Goal: Task Accomplishment & Management: Manage account settings

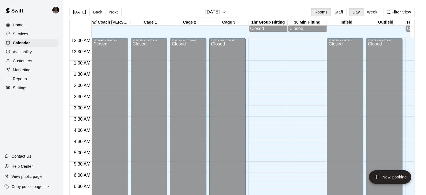
scroll to position [227, 0]
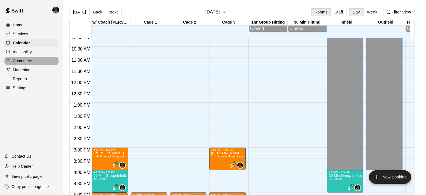
click at [25, 64] on p "Customers" at bounding box center [22, 61] width 19 height 6
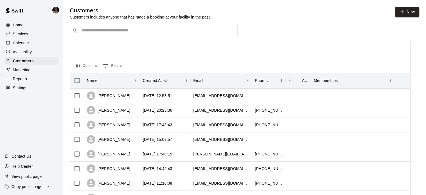
click at [128, 27] on div "​ ​" at bounding box center [154, 30] width 168 height 11
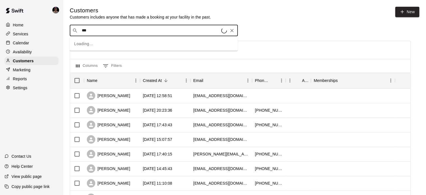
type input "****"
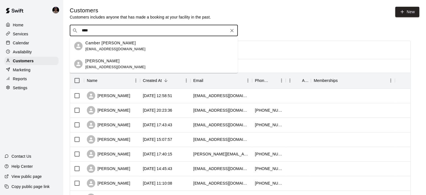
click at [105, 45] on p "Camber [PERSON_NAME]" at bounding box center [111, 43] width 50 height 6
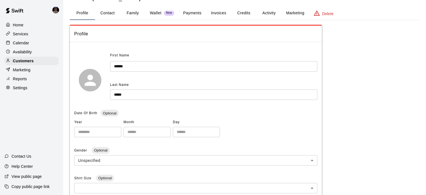
scroll to position [5, 0]
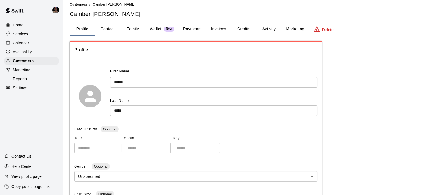
click at [137, 27] on button "Family" at bounding box center [132, 28] width 25 height 13
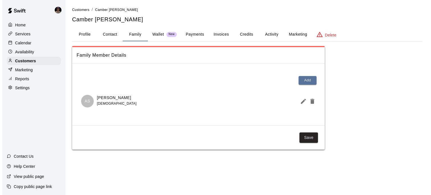
scroll to position [0, 0]
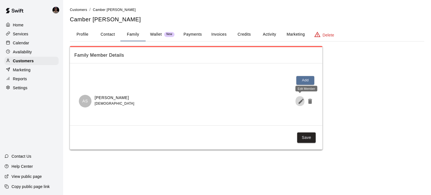
click at [299, 100] on icon "Edit Member" at bounding box center [301, 101] width 7 height 7
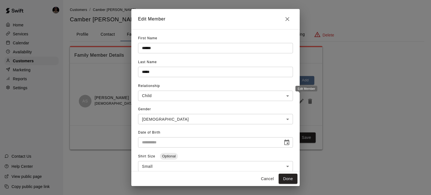
type input "**********"
click at [288, 17] on icon "Close" at bounding box center [287, 19] width 7 height 7
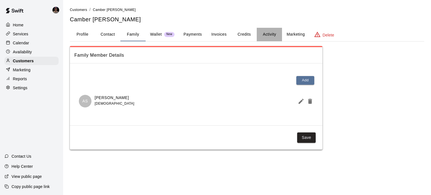
click at [269, 34] on button "Activity" at bounding box center [269, 34] width 25 height 13
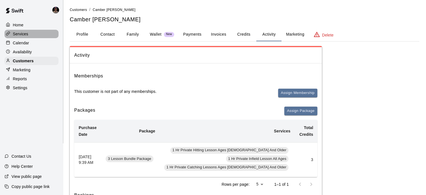
click at [19, 31] on div "Services" at bounding box center [31, 34] width 54 height 8
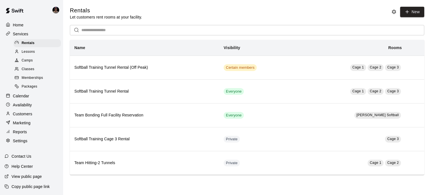
click at [28, 79] on span "Memberships" at bounding box center [32, 78] width 21 height 6
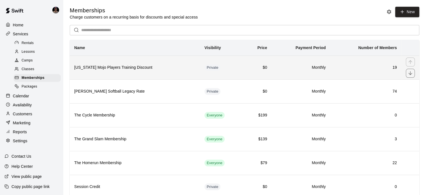
click at [179, 67] on h6 "[US_STATE] Mojo Players Training Discount" at bounding box center [134, 67] width 121 height 6
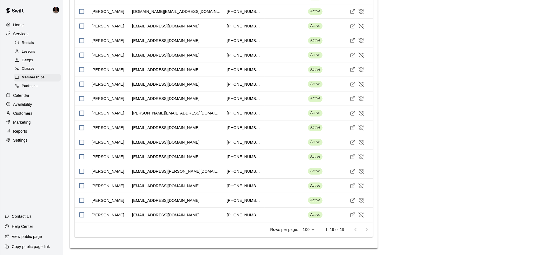
scroll to position [483, 0]
